Goal: Task Accomplishment & Management: Use online tool/utility

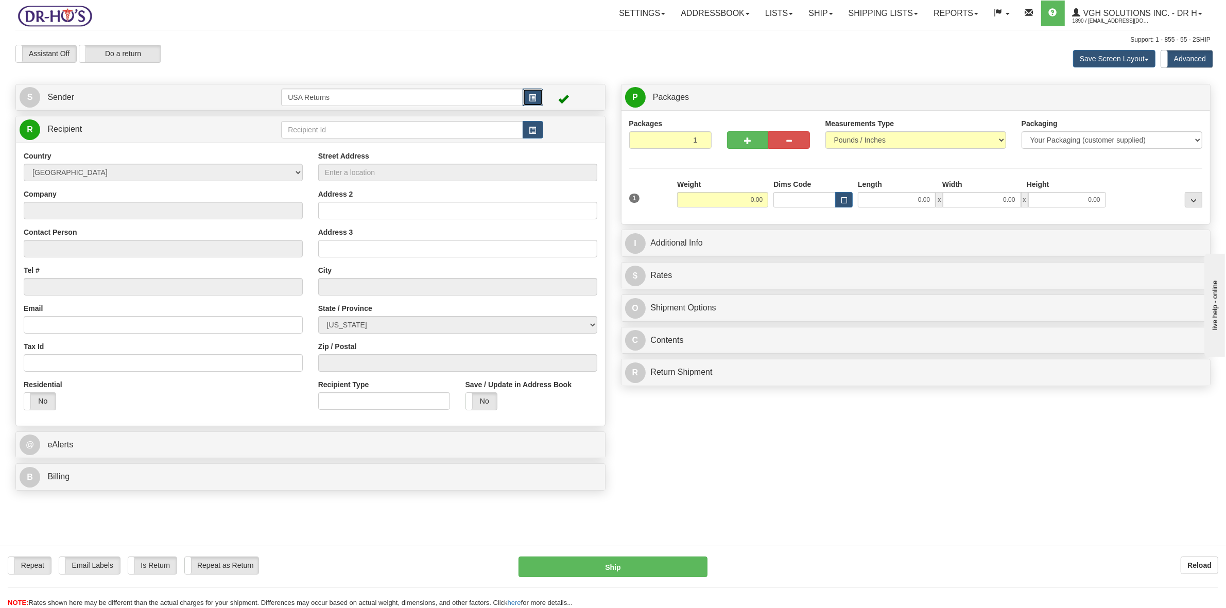
click at [539, 97] on button "button" at bounding box center [533, 98] width 21 height 18
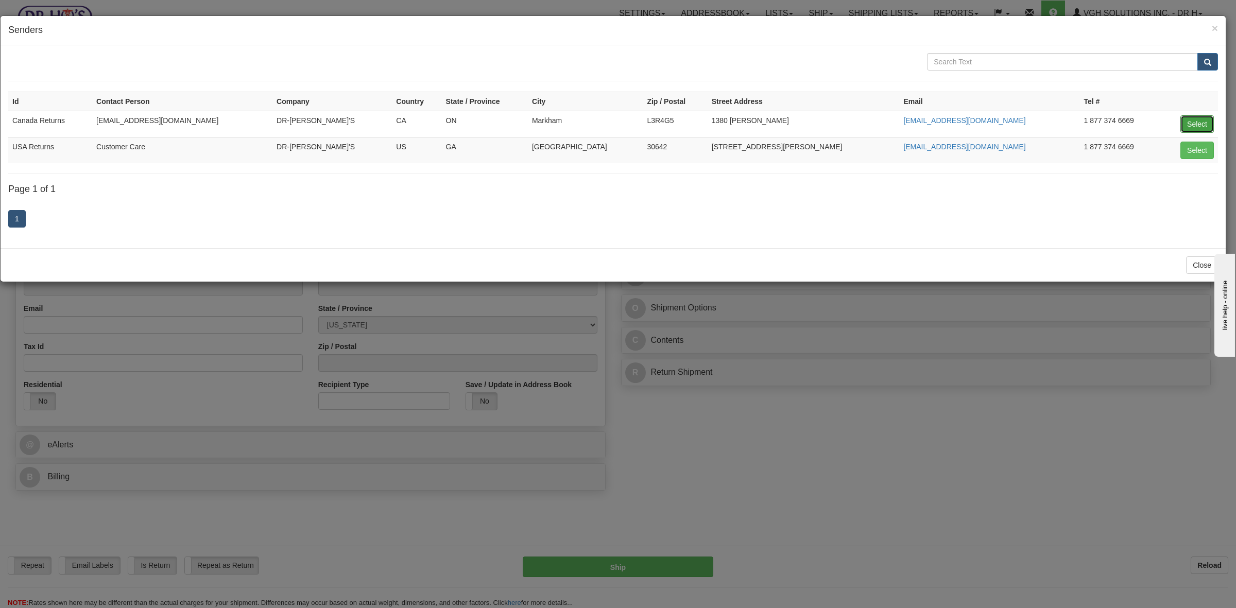
click at [1194, 122] on button "Select" at bounding box center [1196, 124] width 33 height 18
type input "Canada Returns"
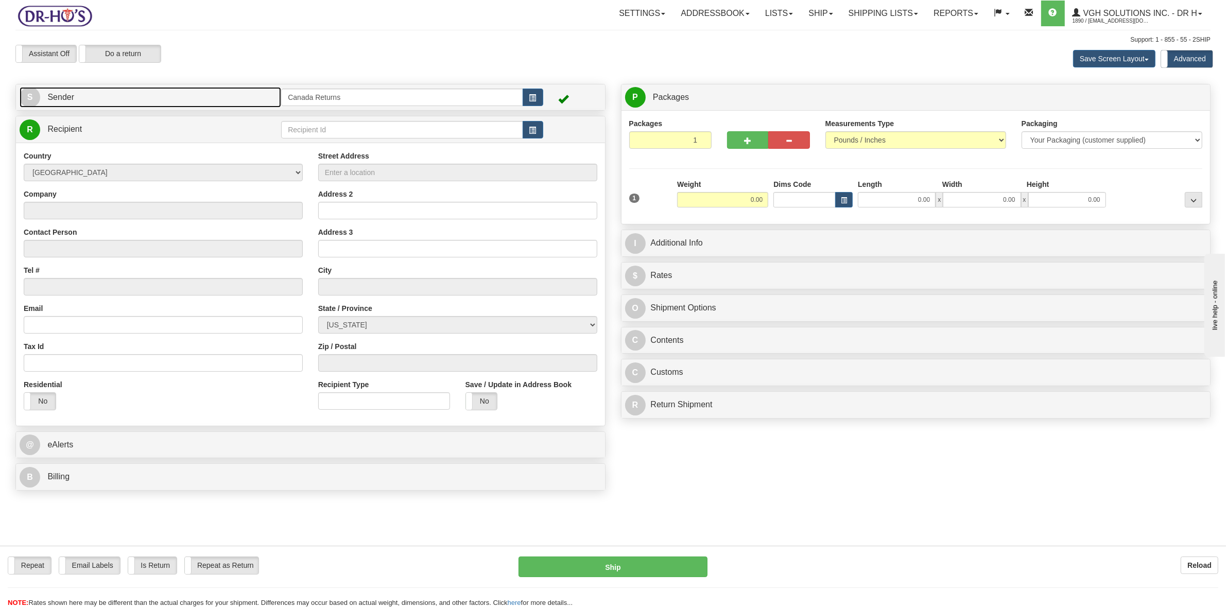
click at [120, 99] on link "S Sender" at bounding box center [151, 97] width 262 height 21
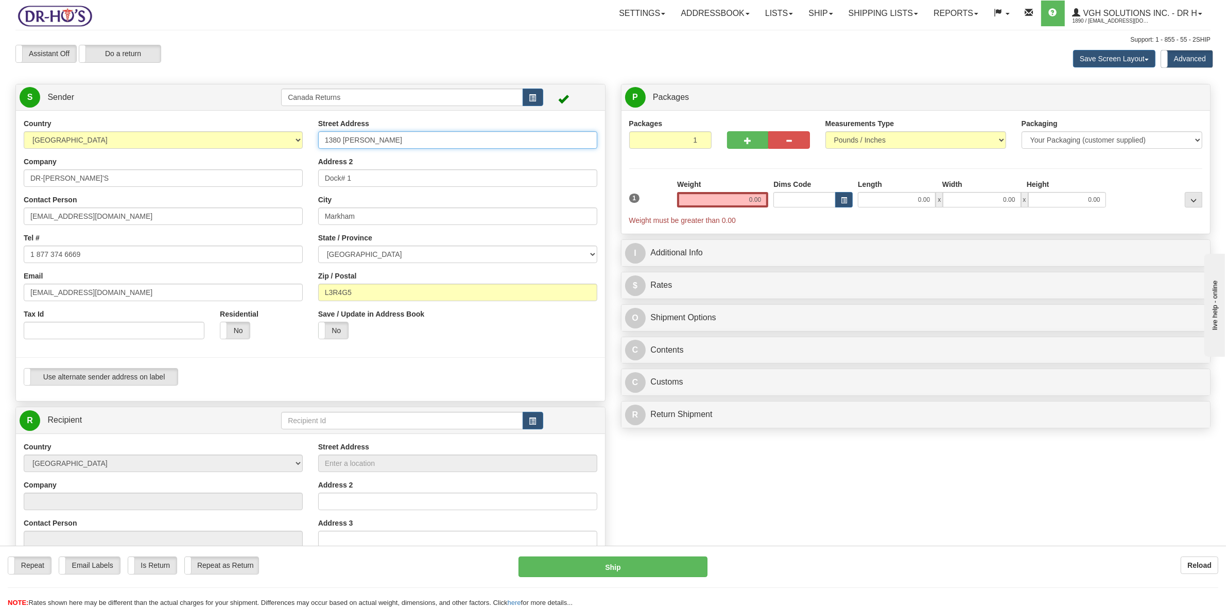
drag, startPoint x: 408, startPoint y: 140, endPoint x: 299, endPoint y: 142, distance: 108.7
click at [299, 142] on div "Country [GEOGRAPHIC_DATA] [GEOGRAPHIC_DATA] [GEOGRAPHIC_DATA] [GEOGRAPHIC_DATA]…" at bounding box center [310, 255] width 589 height 275
paste input "[STREET_ADDRESS]"
type input "[STREET_ADDRESS]"
drag, startPoint x: 358, startPoint y: 176, endPoint x: 299, endPoint y: 176, distance: 59.2
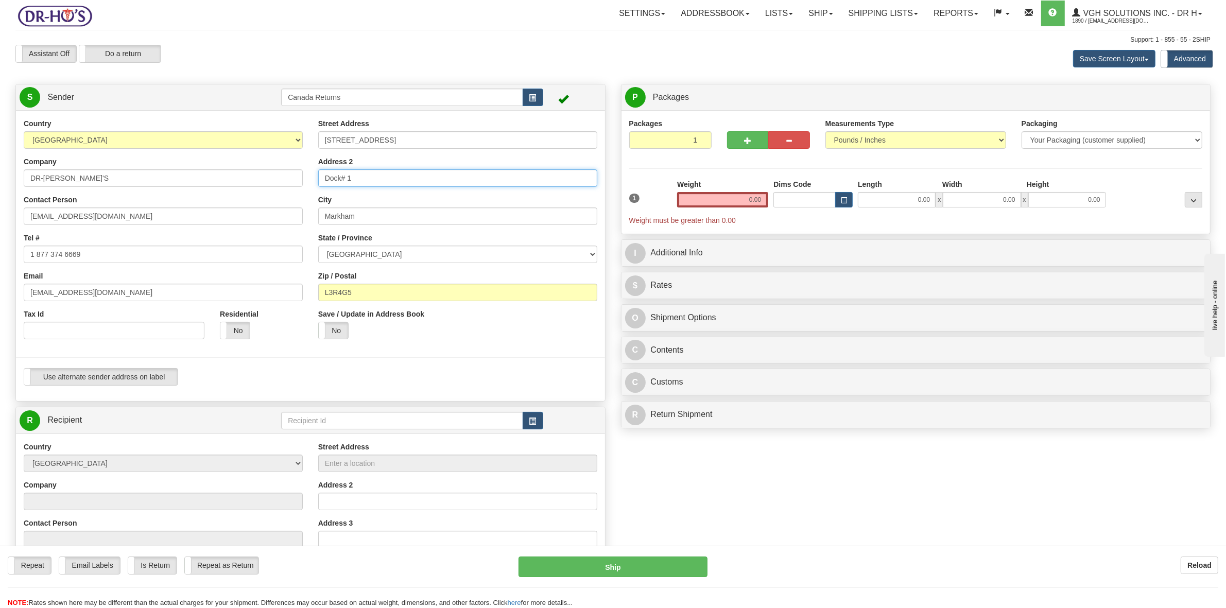
click at [299, 176] on div "Country [GEOGRAPHIC_DATA] [GEOGRAPHIC_DATA] [GEOGRAPHIC_DATA] [GEOGRAPHIC_DATA]…" at bounding box center [310, 255] width 589 height 275
drag, startPoint x: 306, startPoint y: 210, endPoint x: 282, endPoint y: 216, distance: 25.6
click at [281, 210] on div "Country [GEOGRAPHIC_DATA] [GEOGRAPHIC_DATA] [GEOGRAPHIC_DATA] [GEOGRAPHIC_DATA]…" at bounding box center [310, 255] width 589 height 275
drag, startPoint x: 364, startPoint y: 290, endPoint x: 314, endPoint y: 279, distance: 50.6
click at [303, 288] on div "Country [GEOGRAPHIC_DATA] [GEOGRAPHIC_DATA] [GEOGRAPHIC_DATA] [GEOGRAPHIC_DATA]…" at bounding box center [310, 255] width 589 height 275
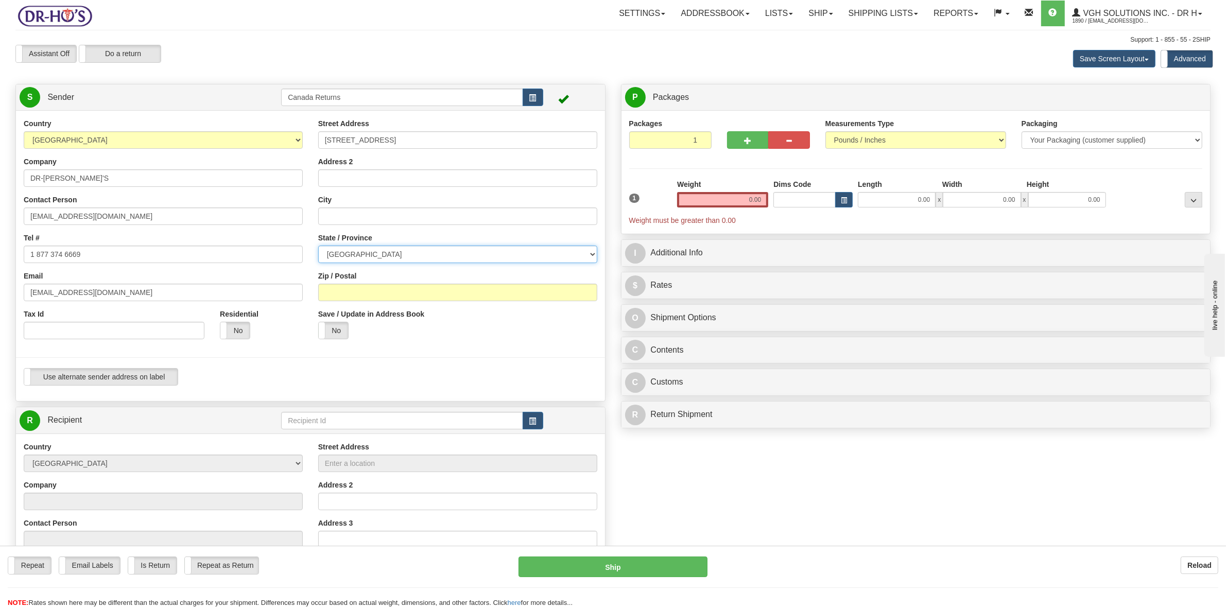
click at [380, 253] on select "[GEOGRAPHIC_DATA] [GEOGRAPHIC_DATA] [GEOGRAPHIC_DATA] [GEOGRAPHIC_DATA] [GEOGRA…" at bounding box center [457, 255] width 279 height 18
select select "AB"
click at [318, 246] on select "[GEOGRAPHIC_DATA] [GEOGRAPHIC_DATA] [GEOGRAPHIC_DATA] [GEOGRAPHIC_DATA] [GEOGRA…" at bounding box center [457, 255] width 279 height 18
click at [353, 215] on input "City" at bounding box center [457, 217] width 279 height 18
paste input "Lethbridge"
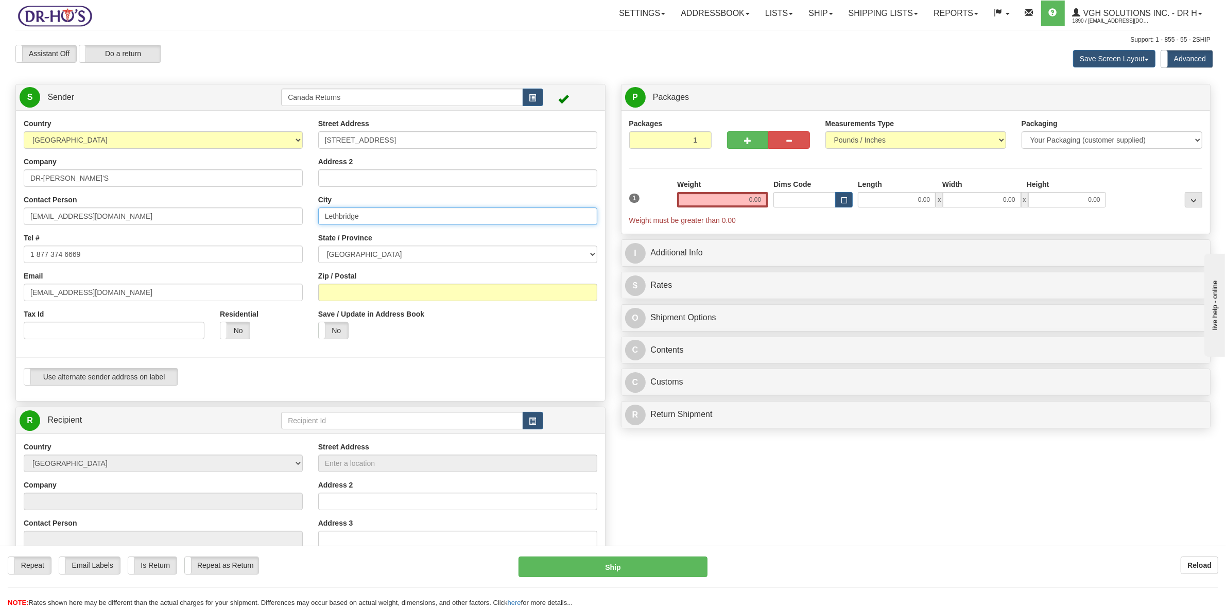
drag, startPoint x: 379, startPoint y: 219, endPoint x: 372, endPoint y: 219, distance: 7.2
click at [372, 219] on input "Lethbridge" at bounding box center [457, 217] width 279 height 18
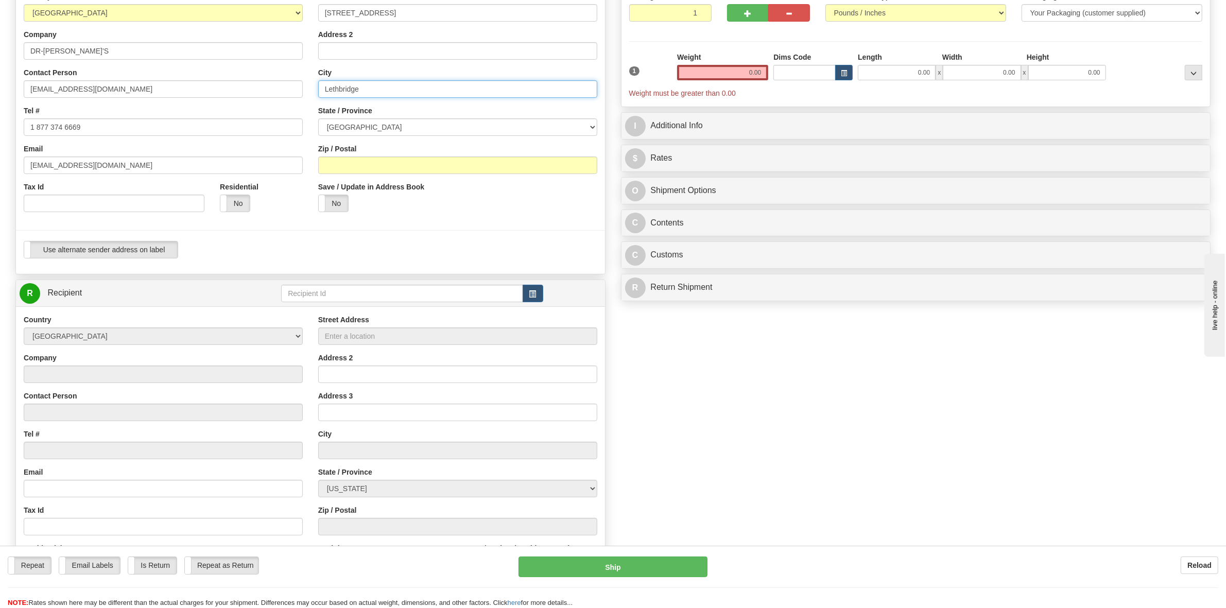
scroll to position [129, 0]
type input "Lethbridge"
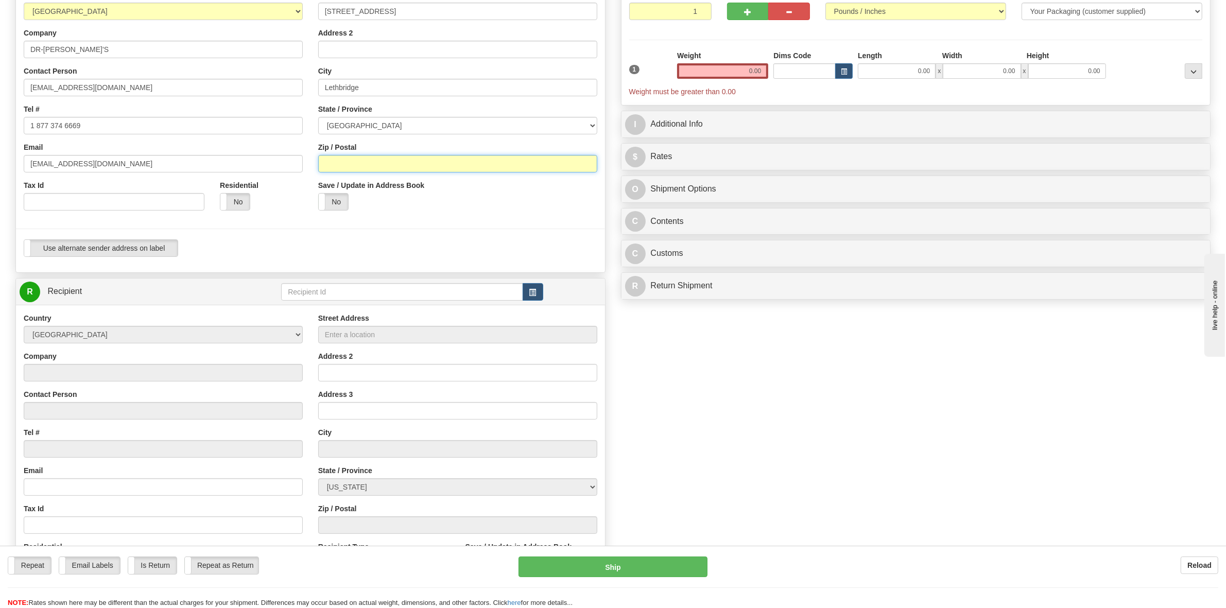
click at [381, 160] on input "Zip / Postal" at bounding box center [457, 164] width 279 height 18
paste input "T1K6G4"
type input "T1K6G4"
click at [531, 287] on button "button" at bounding box center [533, 292] width 21 height 18
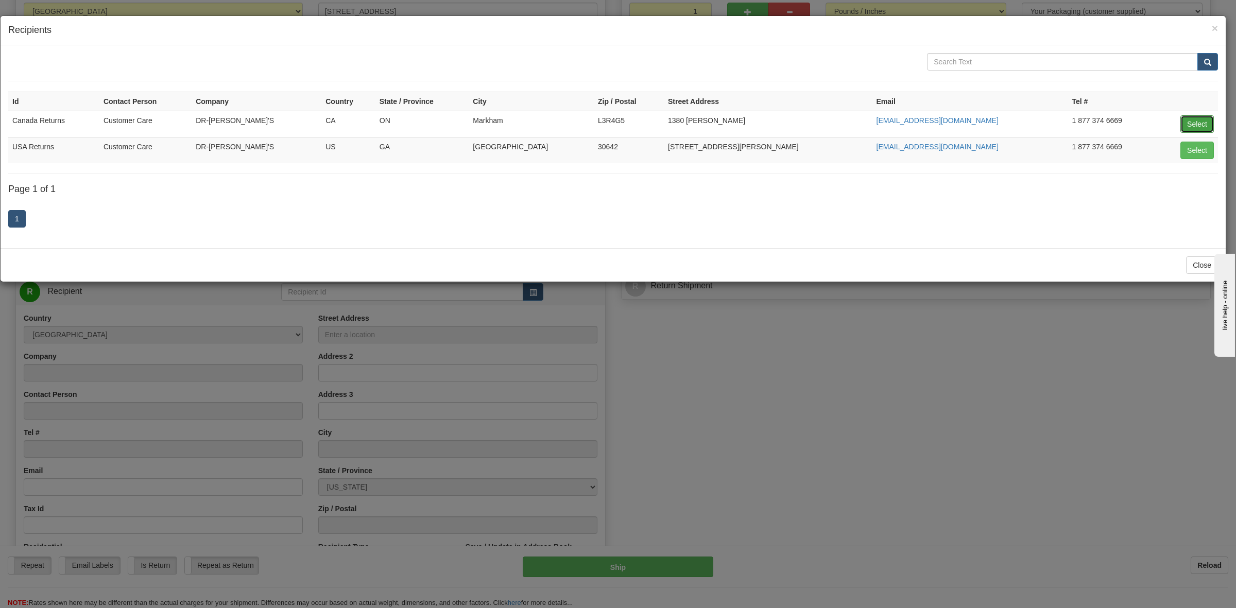
click at [1187, 124] on button "Select" at bounding box center [1196, 124] width 33 height 18
type input "Canada Returns"
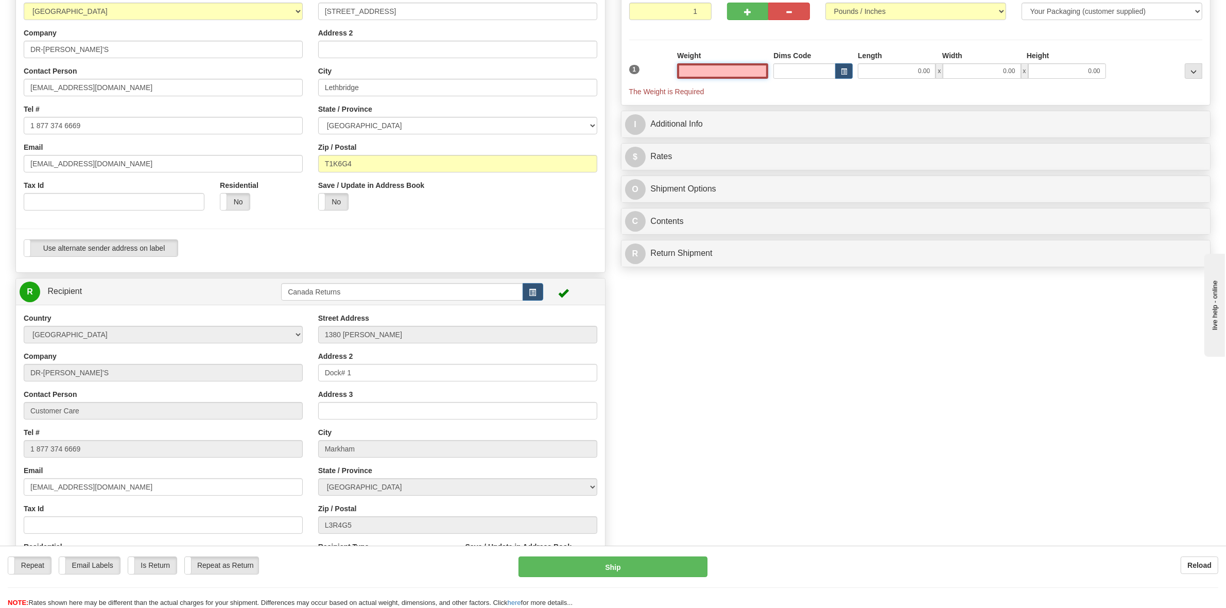
click at [761, 72] on input "text" at bounding box center [722, 70] width 91 height 15
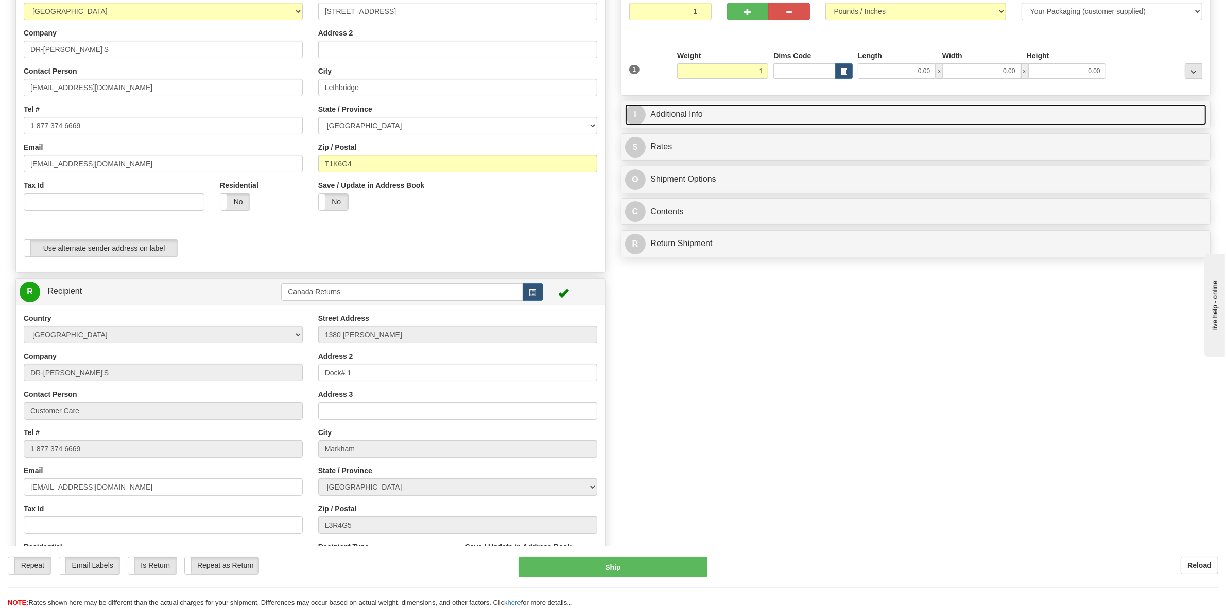
type input "1.00"
click at [707, 117] on link "I Additional Info" at bounding box center [916, 114] width 582 height 21
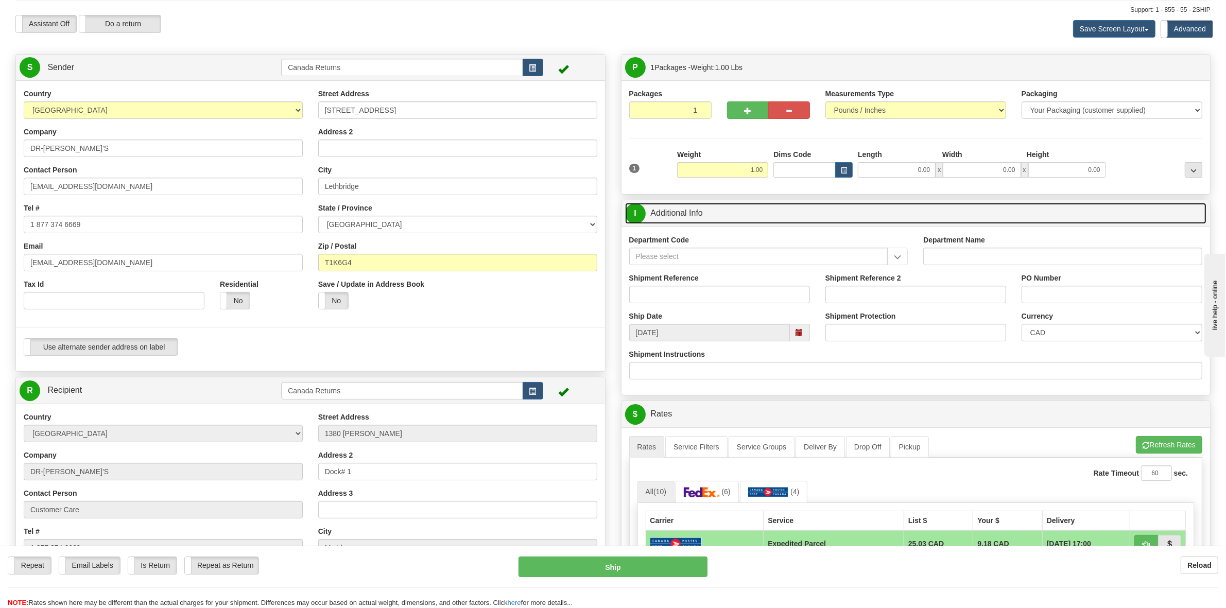
scroll to position [0, 0]
